Goal: Task Accomplishment & Management: Use online tool/utility

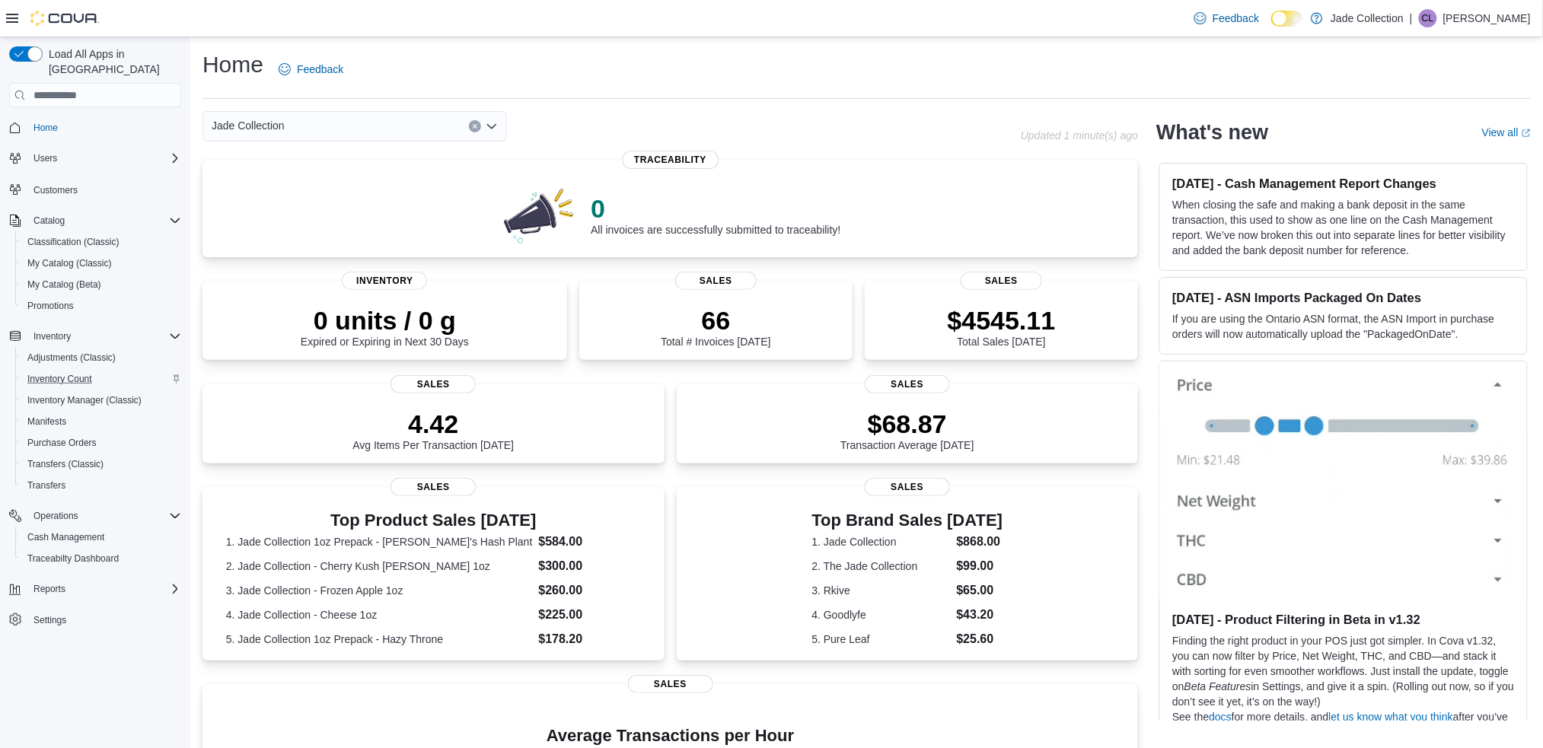
click at [122, 370] on div "Inventory Count" at bounding box center [101, 379] width 160 height 18
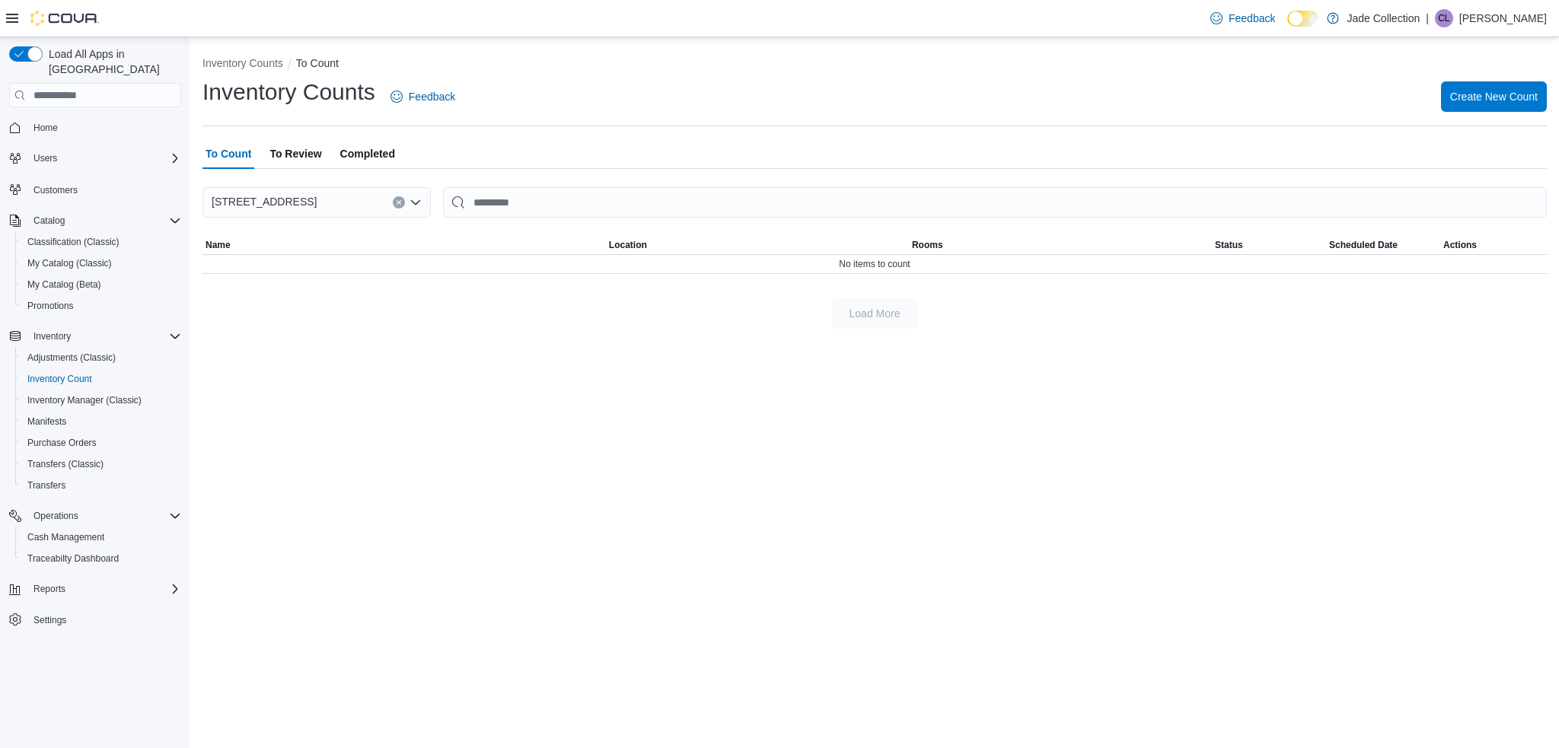
click at [306, 155] on span "To Review" at bounding box center [295, 154] width 52 height 30
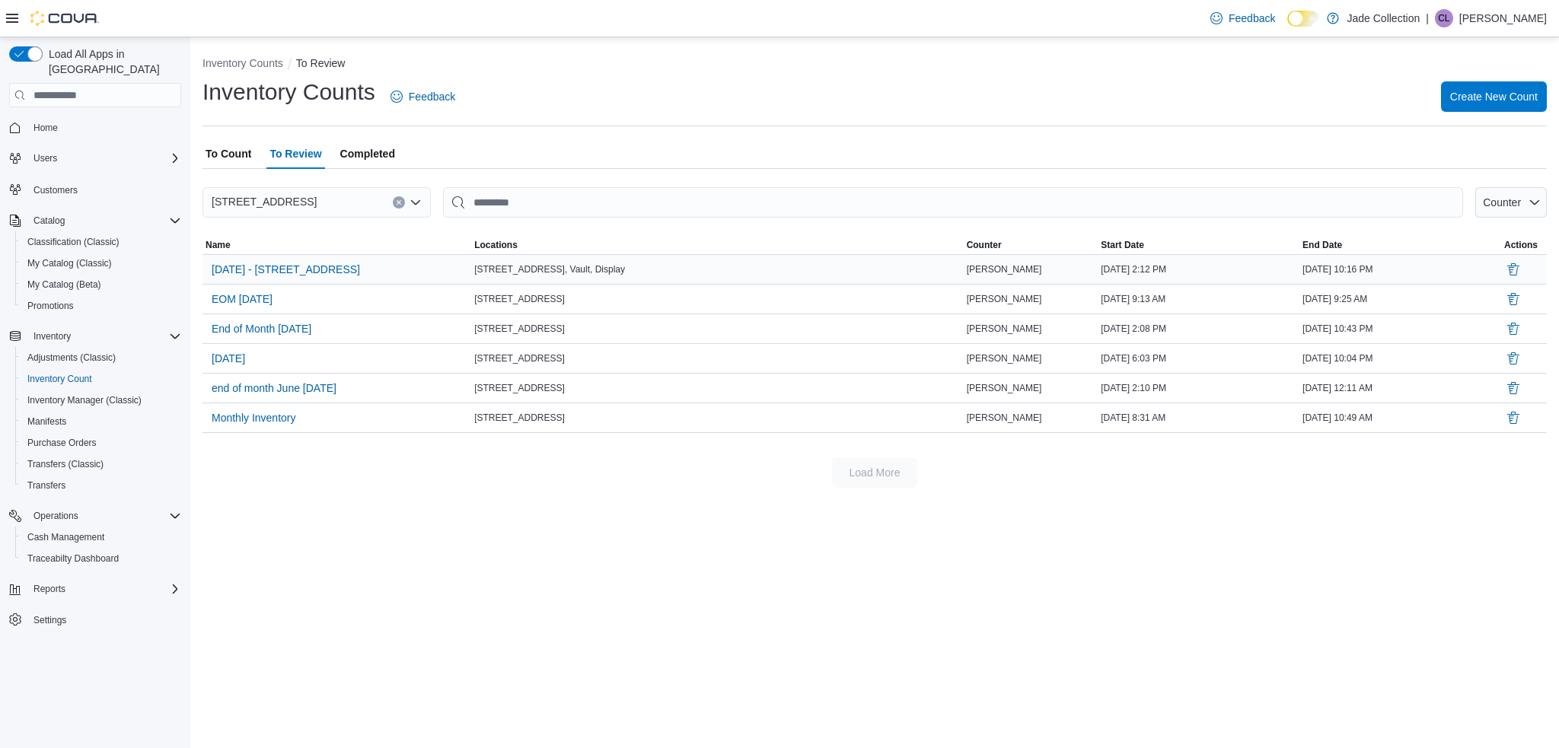
click at [627, 269] on div "1098 East Main St., Budroom Floor, Vault, Display" at bounding box center [717, 269] width 492 height 18
click at [324, 276] on span "10/7/25 - 1098 East Main St." at bounding box center [286, 269] width 148 height 15
